Goal: Check status: Check status

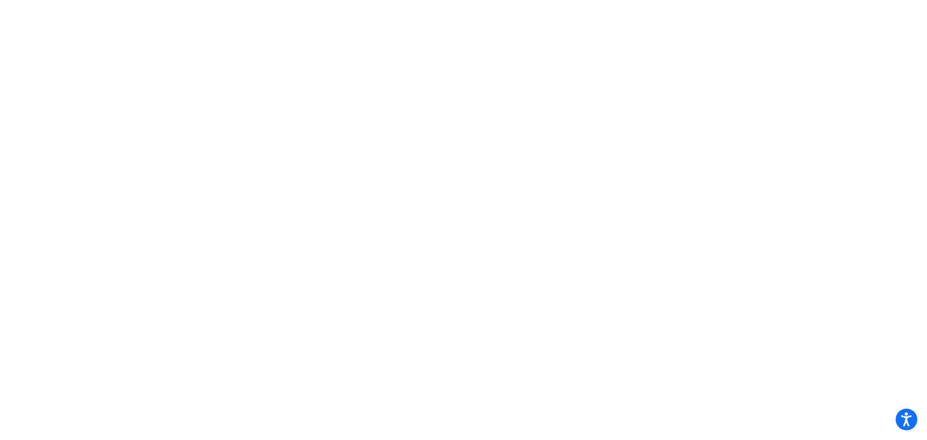
click at [621, 40] on mat-sidenav-content at bounding box center [463, 220] width 927 height 440
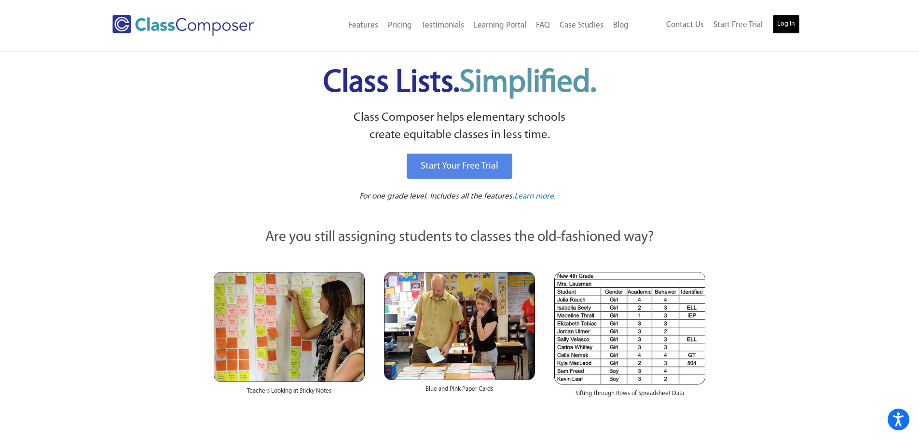
click at [785, 20] on link "Log In" at bounding box center [787, 23] width 28 height 19
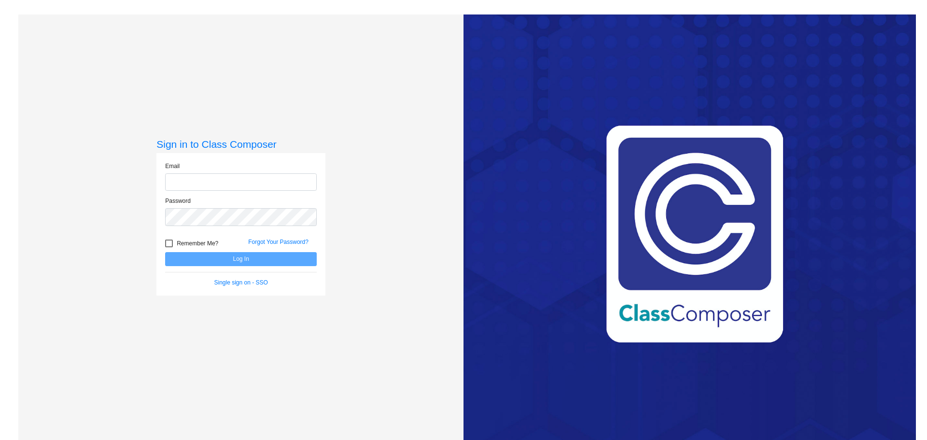
click at [268, 186] on input "email" at bounding box center [241, 182] width 152 height 18
type input "[EMAIL_ADDRESS][DOMAIN_NAME]"
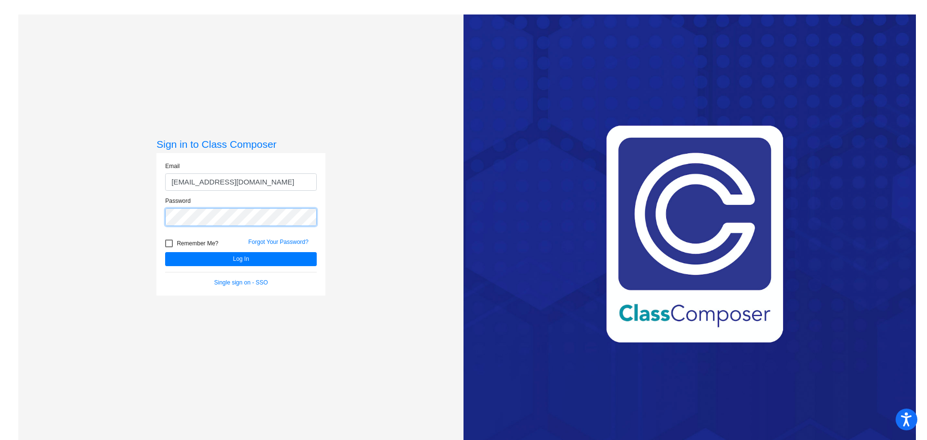
click at [165, 252] on button "Log In" at bounding box center [241, 259] width 152 height 14
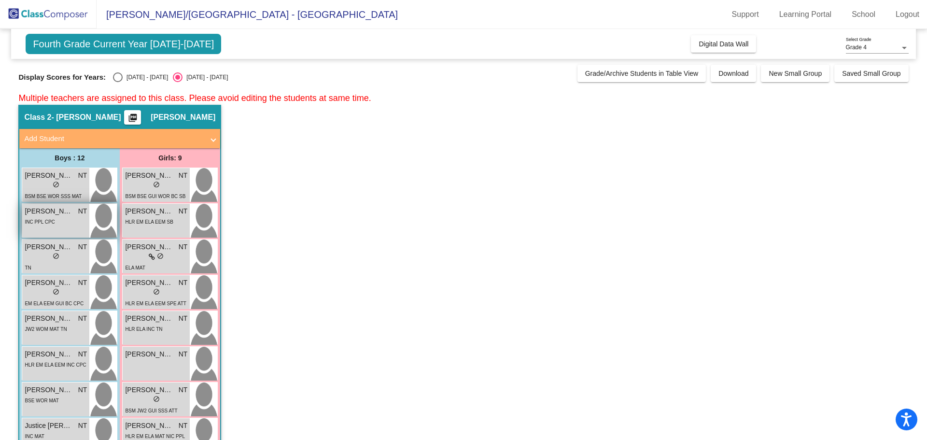
click at [72, 227] on div "[PERSON_NAME] NT lock do_not_disturb_alt INC PPL CPC" at bounding box center [55, 221] width 67 height 34
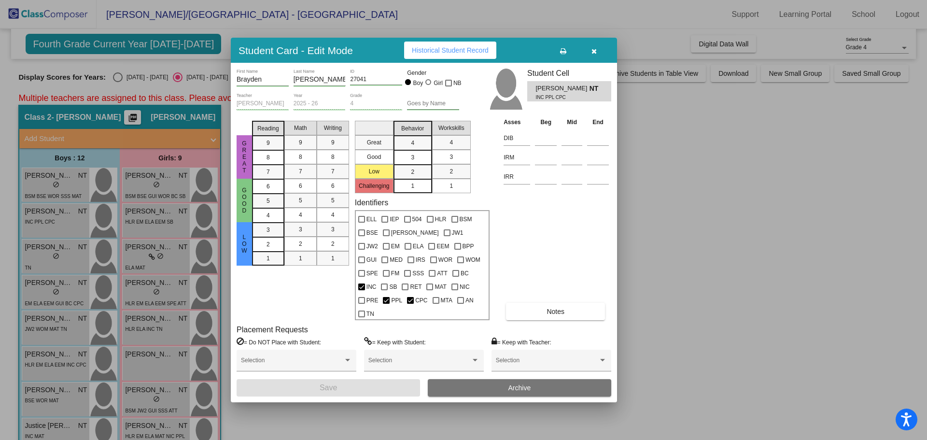
click at [449, 54] on span "Historical Student Record" at bounding box center [450, 50] width 77 height 8
click at [444, 54] on span "Historical Student Record" at bounding box center [450, 50] width 77 height 8
